Goal: Task Accomplishment & Management: Complete application form

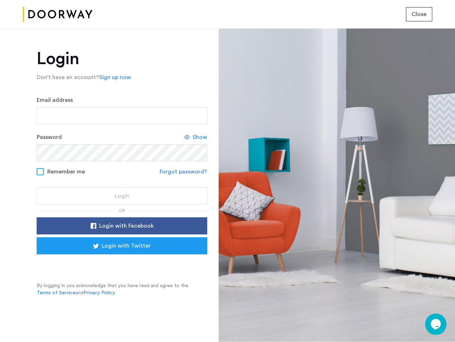
click at [420, 14] on span "Close" at bounding box center [419, 14] width 15 height 9
click at [114, 77] on link "Sign up now" at bounding box center [115, 77] width 32 height 9
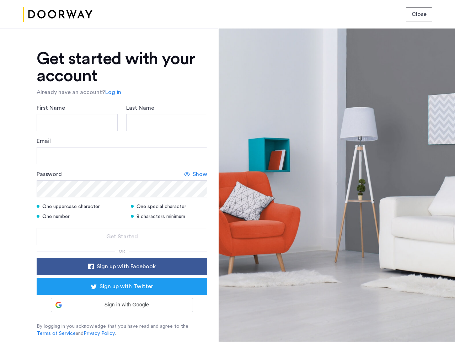
click at [196, 137] on div "Email" at bounding box center [122, 150] width 171 height 27
click at [185, 172] on icon at bounding box center [187, 174] width 6 height 6
click at [122, 226] on form "First Name Last Name Email Password Hide One uppercase character One special ch…" at bounding box center [122, 174] width 171 height 141
click at [122, 246] on div "Get started with your account Already have an account? Log in First Name Last N…" at bounding box center [122, 193] width 171 height 286
click at [436, 324] on div at bounding box center [337, 184] width 237 height 313
